Goal: Information Seeking & Learning: Learn about a topic

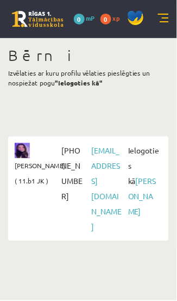
click at [162, 16] on link at bounding box center [163, 19] width 11 height 11
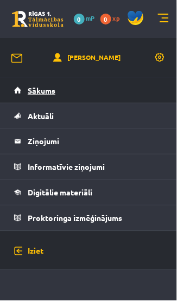
click at [136, 92] on link "Sākums" at bounding box center [88, 90] width 149 height 25
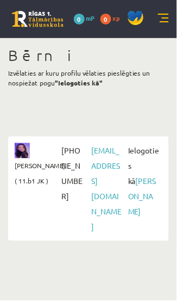
click at [167, 20] on link at bounding box center [163, 19] width 11 height 11
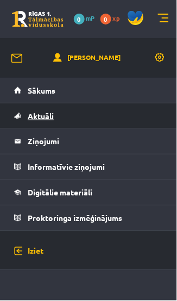
click at [122, 114] on link "Aktuāli" at bounding box center [88, 115] width 149 height 25
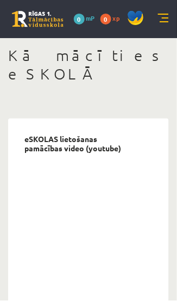
click at [168, 20] on link at bounding box center [163, 19] width 11 height 11
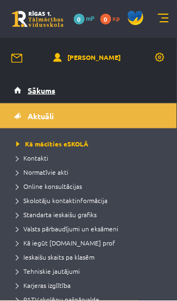
click at [98, 95] on link "Sākums" at bounding box center [88, 90] width 149 height 25
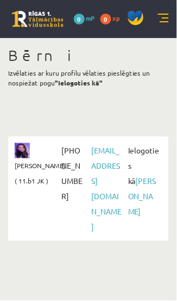
click at [164, 16] on link at bounding box center [163, 19] width 11 height 11
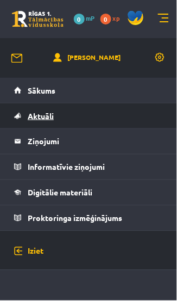
click at [126, 120] on link "Aktuāli" at bounding box center [88, 115] width 149 height 25
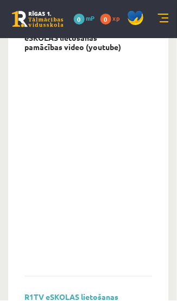
scroll to position [100, 0]
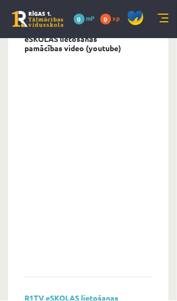
click at [161, 19] on link at bounding box center [163, 19] width 11 height 11
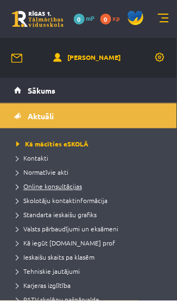
click at [78, 187] on span "Online konsultācijas" at bounding box center [49, 186] width 66 height 9
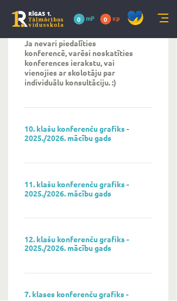
scroll to position [152, 0]
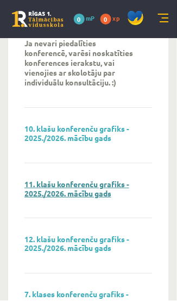
click at [94, 179] on link "11. klašu konferenču grafiks - 2025./2026. mācību gads" at bounding box center [76, 188] width 105 height 19
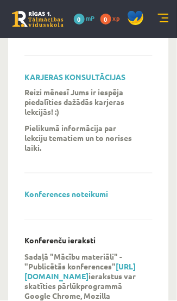
scroll to position [611, 0]
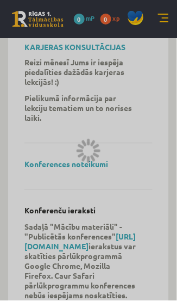
scroll to position [100, 0]
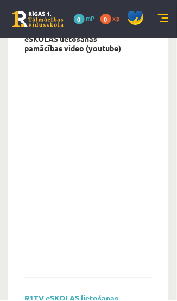
click at [165, 14] on link at bounding box center [163, 19] width 11 height 11
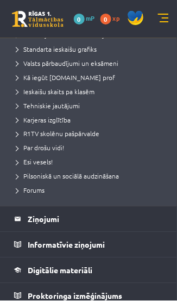
scroll to position [304, 0]
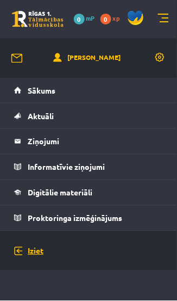
scroll to position [328, 0]
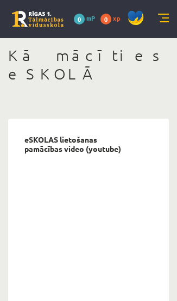
scroll to position [328, 0]
